Goal: Task Accomplishment & Management: Manage account settings

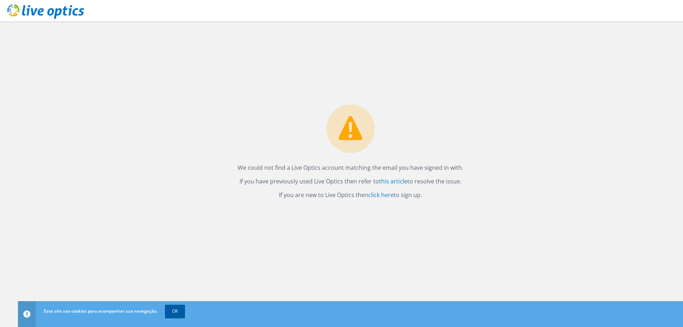
click at [177, 310] on link "OK" at bounding box center [175, 310] width 20 height 13
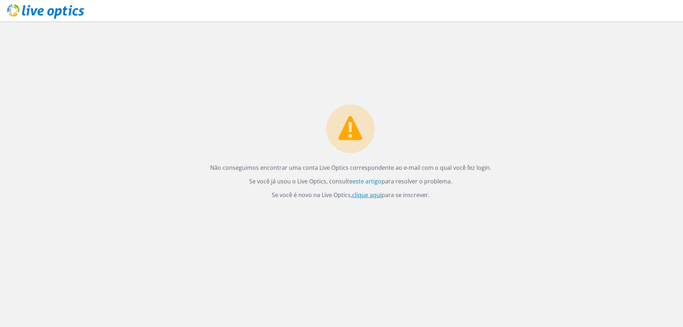
click at [365, 194] on font "clique aqui" at bounding box center [366, 195] width 29 height 8
click at [59, 15] on icon at bounding box center [45, 11] width 77 height 15
click at [378, 193] on link "click here" at bounding box center [380, 195] width 25 height 8
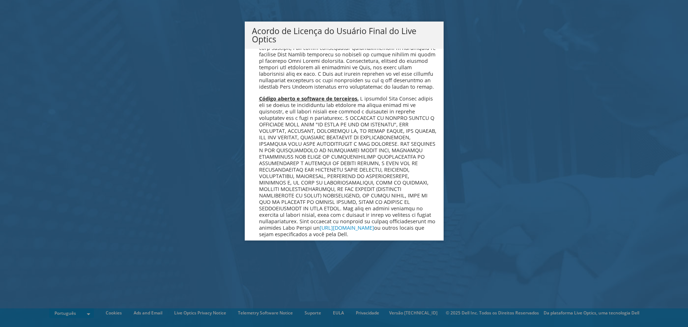
scroll to position [2865, 0]
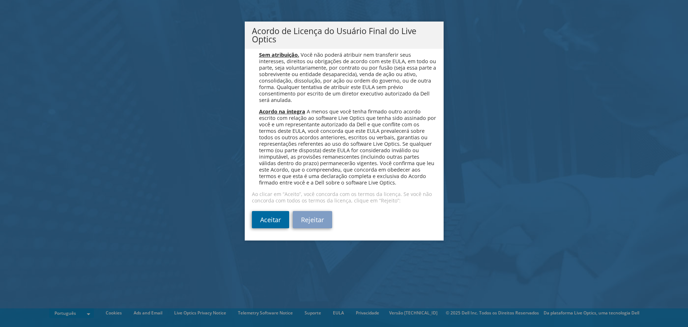
click at [266, 221] on link "Aceitar" at bounding box center [270, 219] width 37 height 17
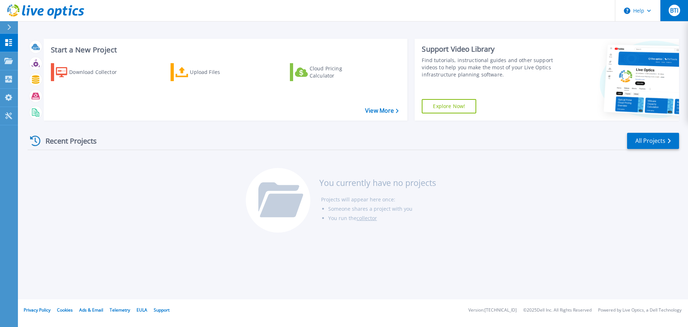
click at [672, 13] on span "BTI" at bounding box center [674, 11] width 8 height 6
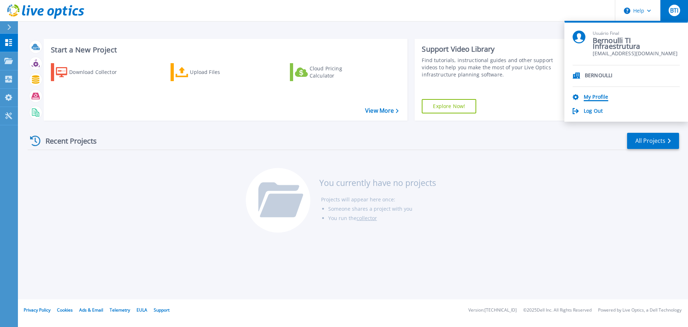
click at [595, 97] on link "My Profile" at bounding box center [596, 97] width 24 height 7
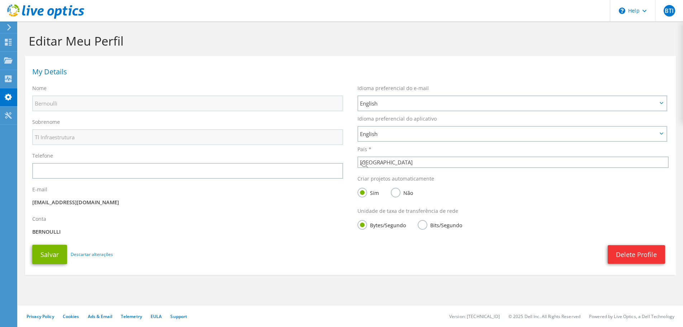
select select "30"
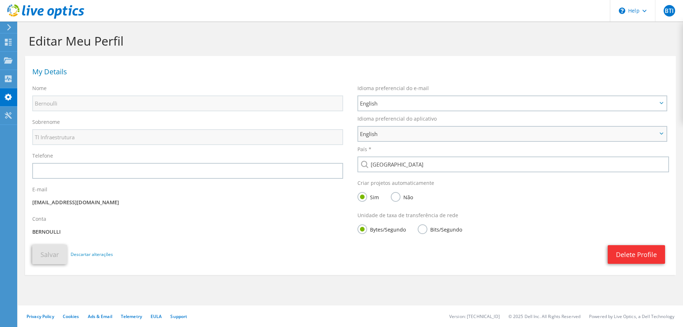
click at [398, 133] on span "English" at bounding box center [508, 133] width 297 height 9
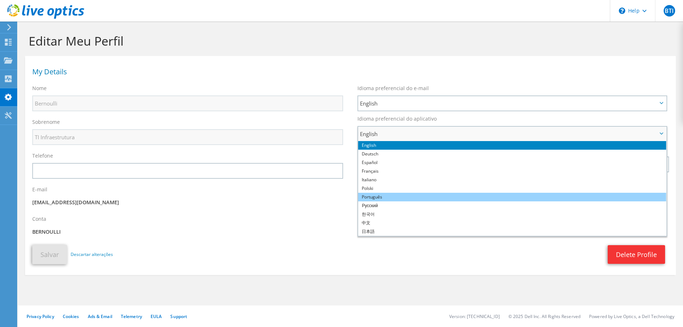
click at [383, 195] on li "Português" at bounding box center [512, 196] width 308 height 9
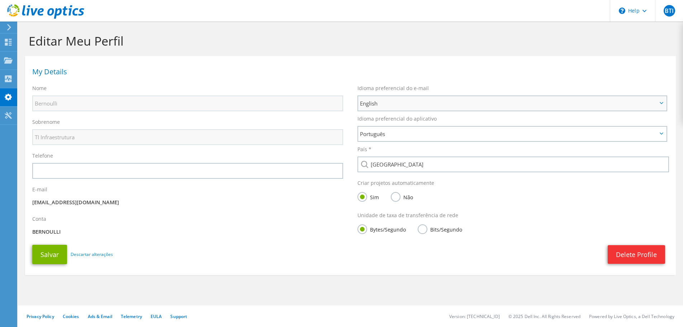
click at [408, 107] on span "English" at bounding box center [508, 103] width 297 height 9
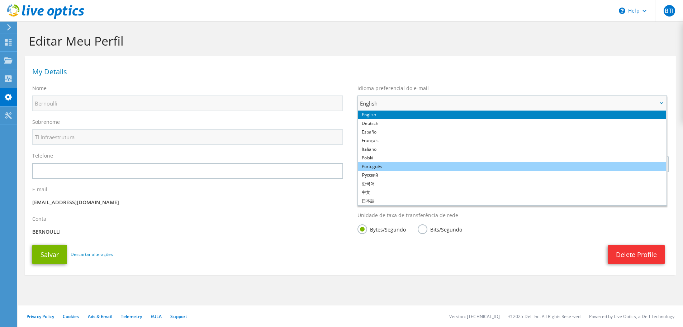
click at [395, 163] on li "Português" at bounding box center [512, 166] width 308 height 9
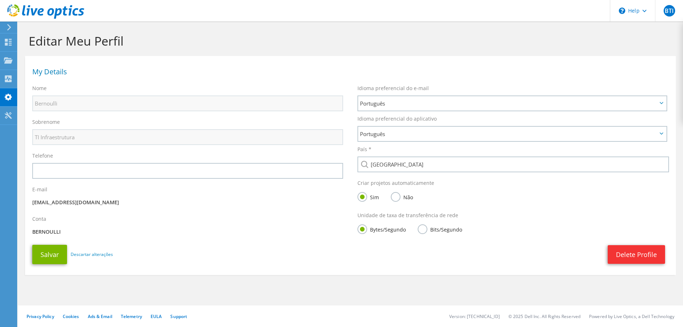
click at [397, 198] on label "Não" at bounding box center [402, 196] width 22 height 9
click at [0, 0] on input "Não" at bounding box center [0, 0] width 0 height 0
click at [49, 258] on button "Salvar" at bounding box center [49, 253] width 35 height 19
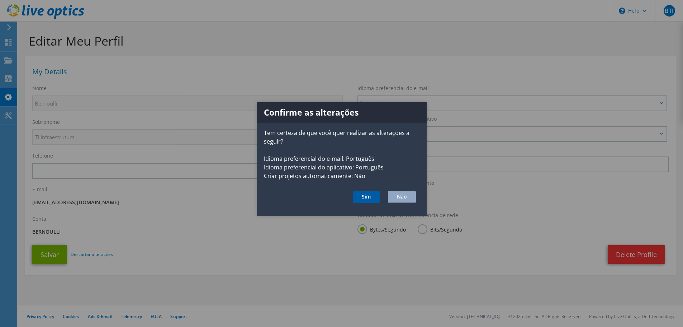
click at [364, 199] on button "Sim" at bounding box center [366, 197] width 27 height 12
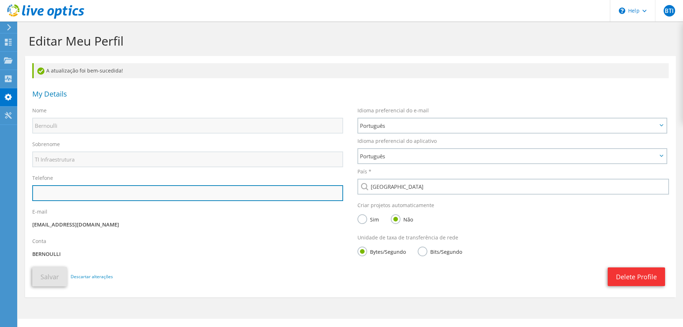
click at [66, 195] on input "text" at bounding box center [187, 193] width 311 height 16
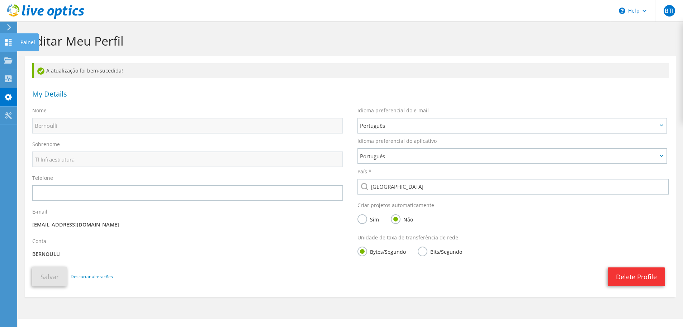
click at [7, 41] on use at bounding box center [8, 42] width 7 height 7
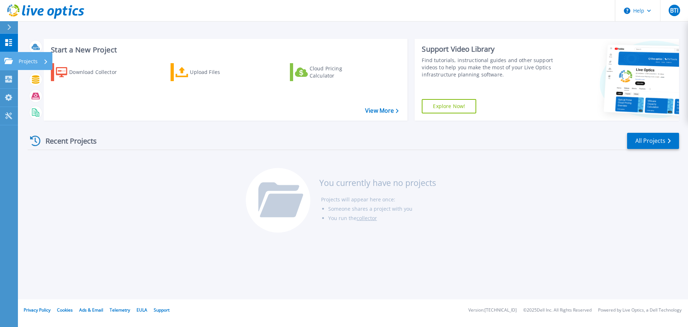
click at [9, 64] on link "Projects Projects" at bounding box center [9, 61] width 18 height 18
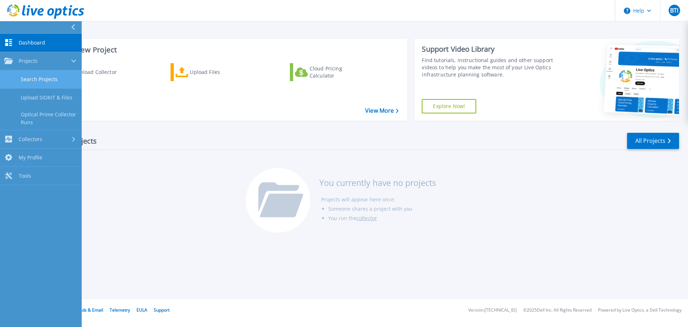
click at [48, 80] on link "Search Projects" at bounding box center [41, 79] width 82 height 18
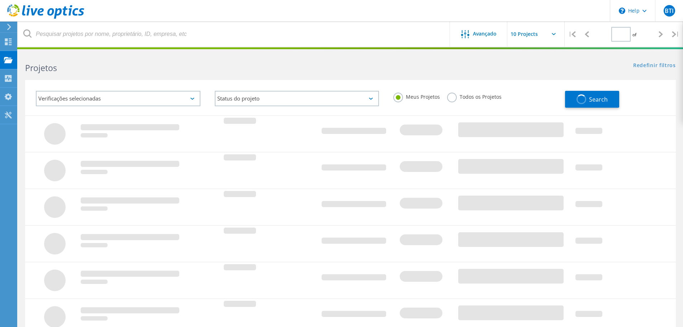
type input "1"
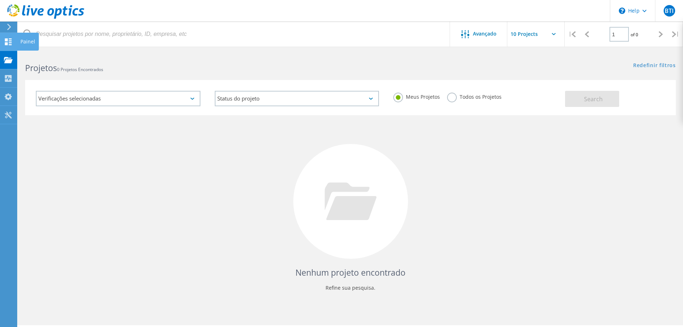
click at [8, 43] on use at bounding box center [8, 41] width 7 height 7
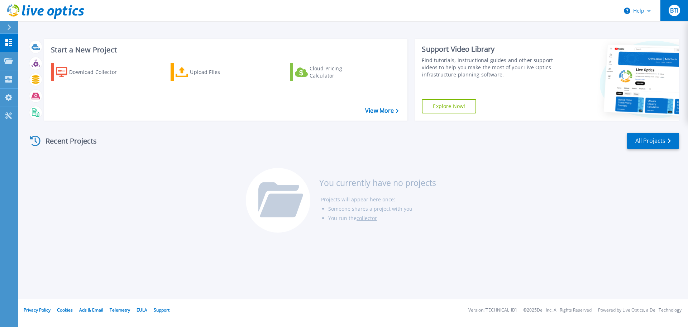
click at [676, 11] on span "BTI" at bounding box center [674, 11] width 8 height 6
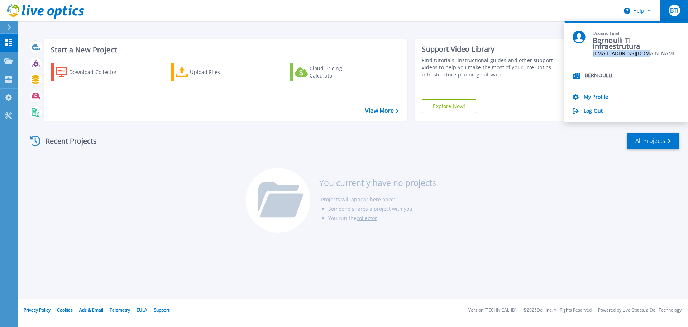
drag, startPoint x: 641, startPoint y: 52, endPoint x: 590, endPoint y: 54, distance: 51.3
click at [590, 53] on div "Usuário Final Bernoulli TI Infraestrutura ti@bernoulli.com.br" at bounding box center [626, 47] width 107 height 35
copy span "[EMAIL_ADDRESS][DOMAIN_NAME]"
click at [651, 100] on div "My Profile" at bounding box center [626, 97] width 107 height 7
click at [593, 96] on link "My Profile" at bounding box center [596, 97] width 24 height 7
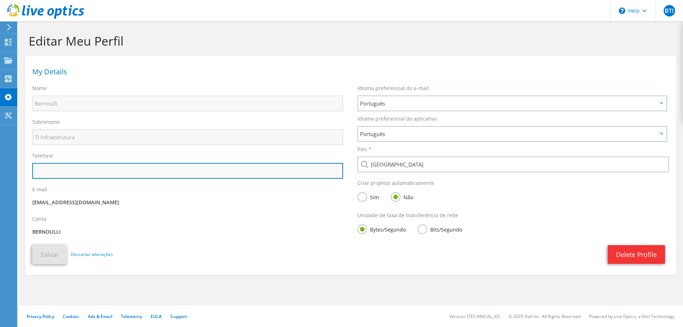
drag, startPoint x: 66, startPoint y: 164, endPoint x: 64, endPoint y: 168, distance: 5.1
click at [66, 164] on input "text" at bounding box center [187, 171] width 311 height 16
paste input "31 98253-148"
click at [35, 169] on input "31 98253-148" at bounding box center [187, 171] width 311 height 16
click at [51, 169] on input "[PHONE_NUMBER]" at bounding box center [187, 171] width 311 height 16
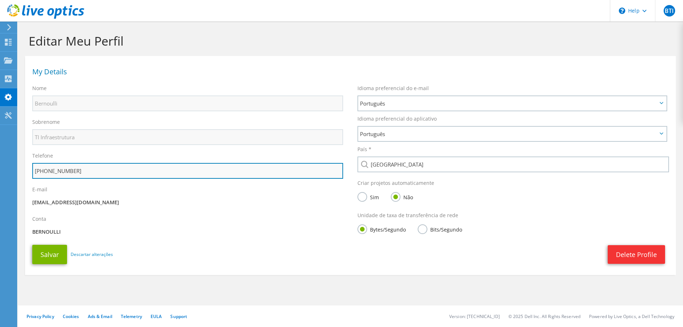
click at [67, 171] on input "[PHONE_NUMBER]" at bounding box center [187, 171] width 311 height 16
click at [58, 171] on input "[PHONE_NUMBER]" at bounding box center [187, 171] width 311 height 16
drag, startPoint x: 77, startPoint y: 171, endPoint x: 60, endPoint y: 171, distance: 17.2
click at [60, 171] on input "[PHONE_NUMBER]" at bounding box center [187, 171] width 311 height 16
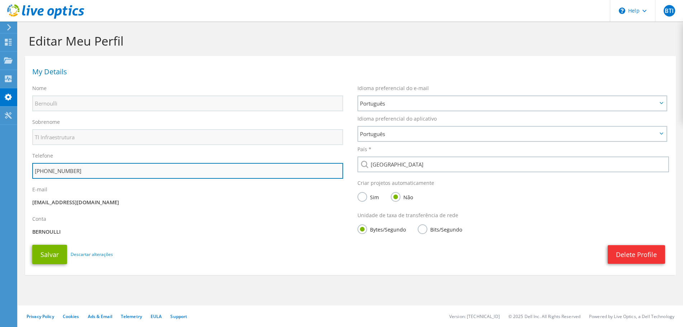
click at [65, 171] on input "[PHONE_NUMBER]" at bounding box center [187, 171] width 311 height 16
click at [78, 171] on input "+553198253148" at bounding box center [187, 171] width 311 height 16
click at [78, 170] on input "+553198253148" at bounding box center [187, 171] width 311 height 16
click at [83, 172] on input "+5531982531488" at bounding box center [187, 171] width 311 height 16
type input "+5531982531488"
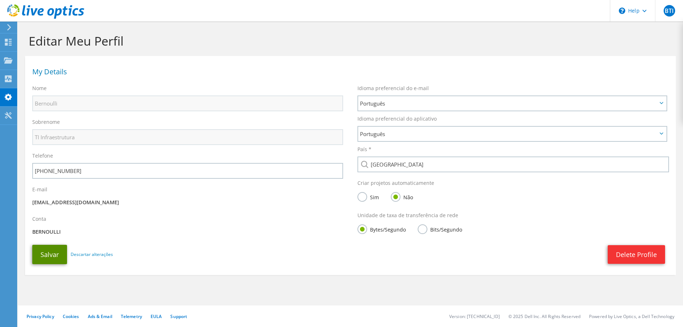
click at [51, 256] on button "Salvar" at bounding box center [49, 253] width 35 height 19
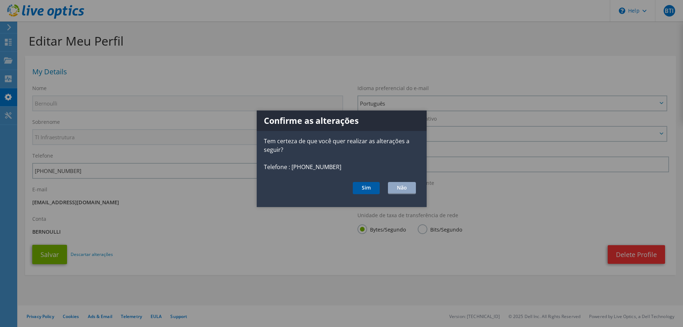
click at [367, 182] on button "Sim" at bounding box center [366, 188] width 27 height 12
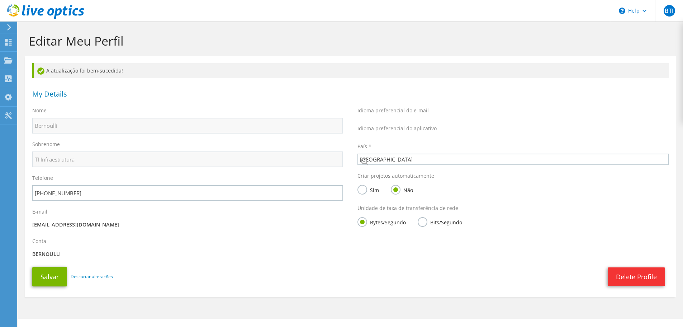
select select "30"
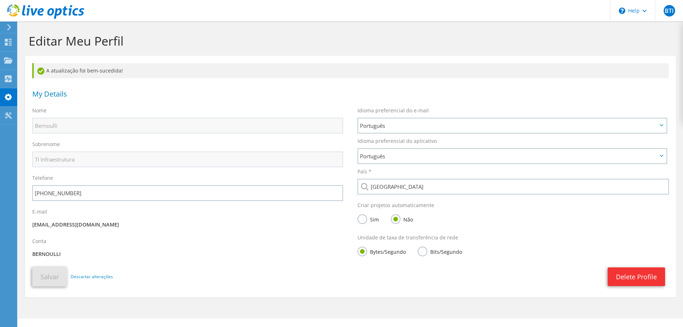
click at [22, 13] on icon at bounding box center [45, 11] width 77 height 15
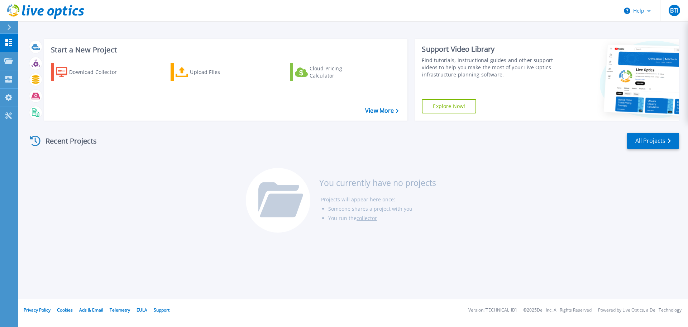
click at [632, 199] on div "Recent Projects All Projects You currently have no projects Projects will appea…" at bounding box center [354, 182] width 652 height 113
click at [11, 60] on icon at bounding box center [8, 61] width 9 height 6
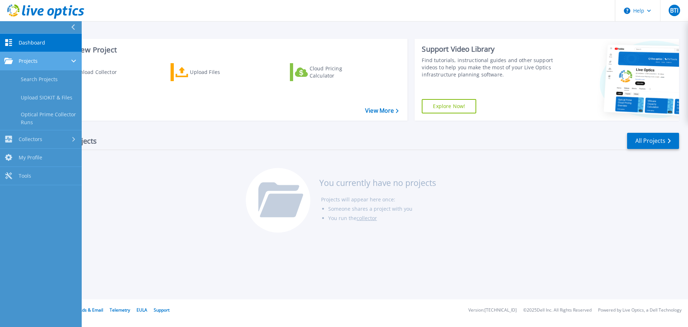
click at [32, 58] on span "Projects" at bounding box center [28, 61] width 19 height 6
click at [37, 58] on span "Projects" at bounding box center [28, 61] width 19 height 6
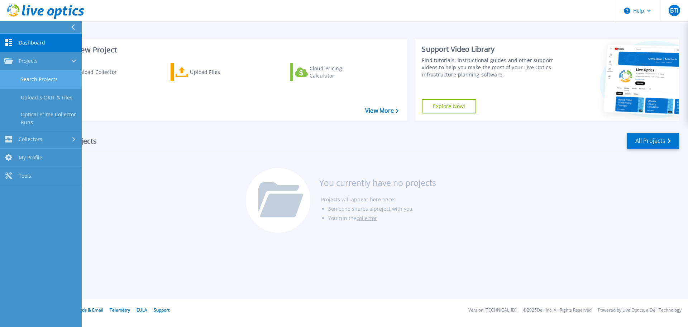
click at [45, 81] on link "Search Projects" at bounding box center [41, 79] width 82 height 18
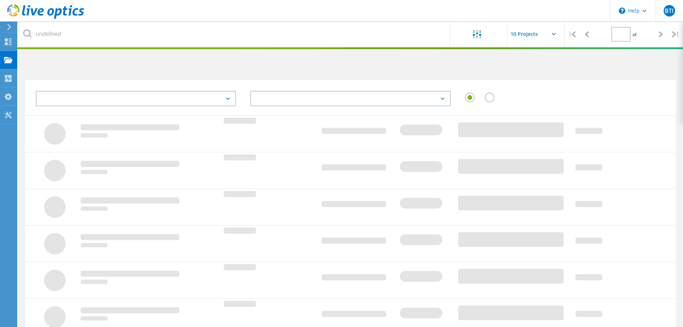
type input "1"
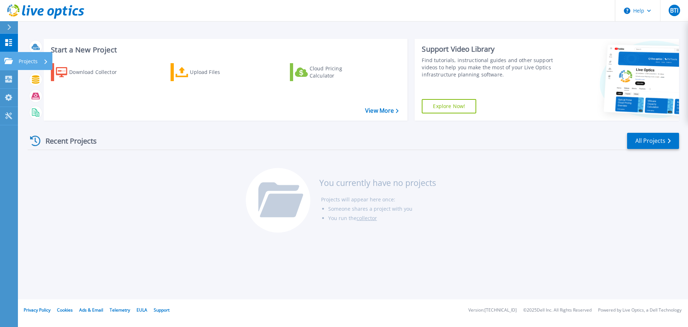
click at [7, 66] on link "Projects Projects" at bounding box center [9, 61] width 18 height 18
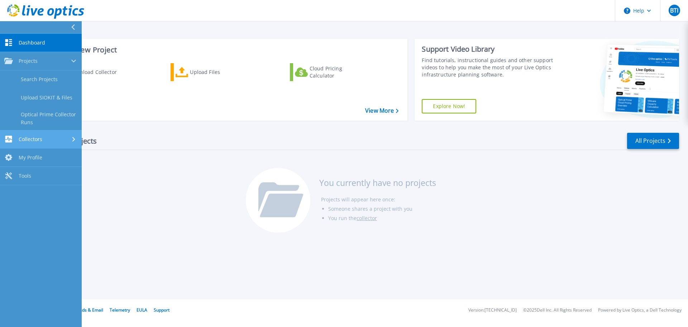
click at [24, 140] on span "Collectors" at bounding box center [31, 139] width 24 height 6
click at [38, 135] on span "My Profile" at bounding box center [31, 134] width 24 height 6
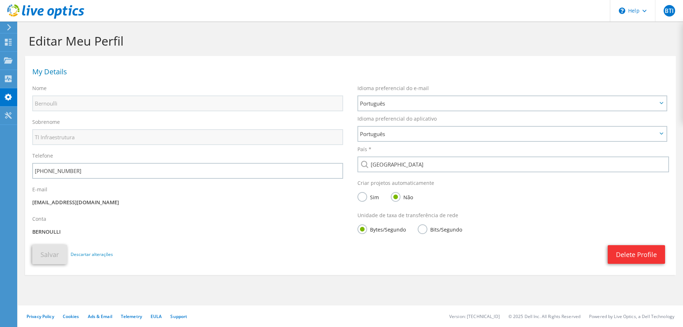
click at [29, 10] on use at bounding box center [45, 11] width 77 height 14
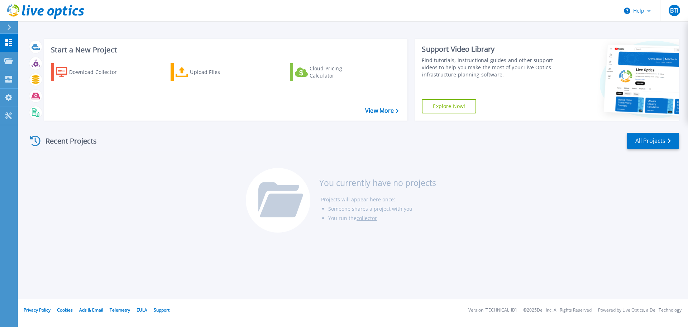
drag, startPoint x: 6, startPoint y: 196, endPoint x: 14, endPoint y: 194, distance: 8.5
click at [6, 196] on div "Dashboard Dashboard Projects Projects Search Projects Upload SIOKIT & Files Opt…" at bounding box center [9, 181] width 18 height 294
click at [633, 232] on div "Recent Projects All Projects You currently have no projects Projects will appea…" at bounding box center [354, 182] width 652 height 113
click at [682, 14] on button "BTI" at bounding box center [674, 10] width 28 height 21
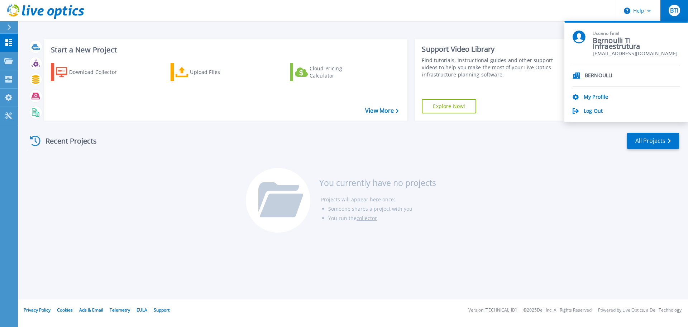
click at [613, 75] on li "BERNOULLI" at bounding box center [626, 76] width 107 height 22
drag, startPoint x: 612, startPoint y: 75, endPoint x: 578, endPoint y: 75, distance: 33.3
click at [578, 75] on li "BERNOULLI" at bounding box center [626, 76] width 107 height 22
drag, startPoint x: 530, startPoint y: 170, endPoint x: 523, endPoint y: 176, distance: 8.9
click at [524, 176] on div "Recent Projects All Projects You currently have no projects Projects will appea…" at bounding box center [354, 182] width 652 height 113
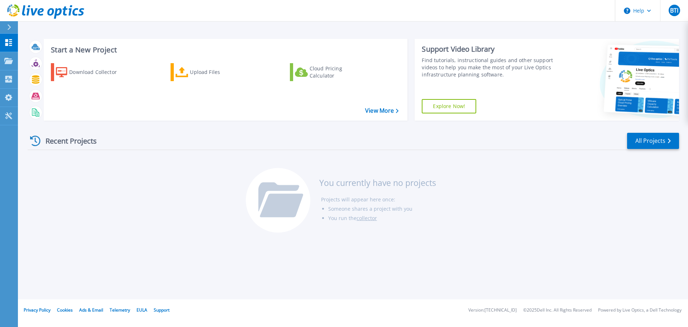
click at [327, 14] on header "Help BTI Usuário Final Bernoulli TI Infraestrutura [EMAIL_ADDRESS][DOMAIN_NAME]…" at bounding box center [344, 11] width 688 height 22
